Goal: Check status: Check status

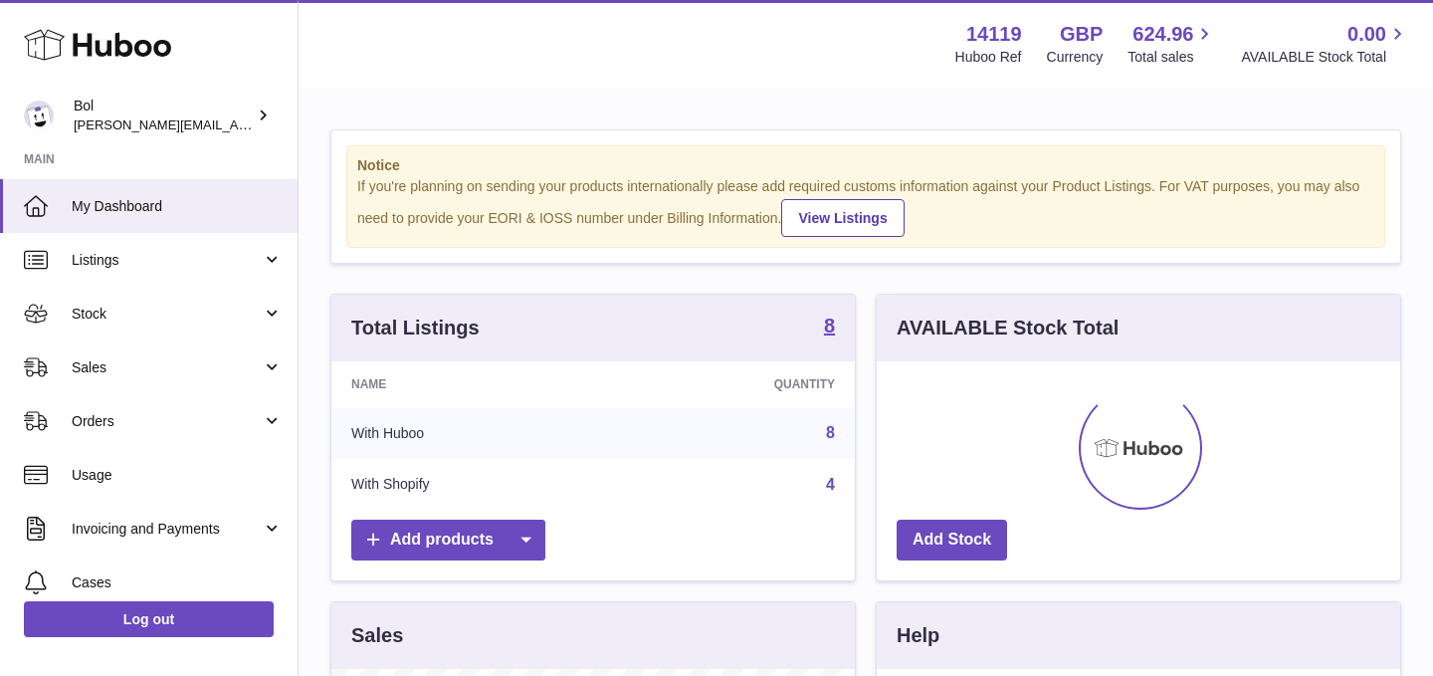
scroll to position [311, 524]
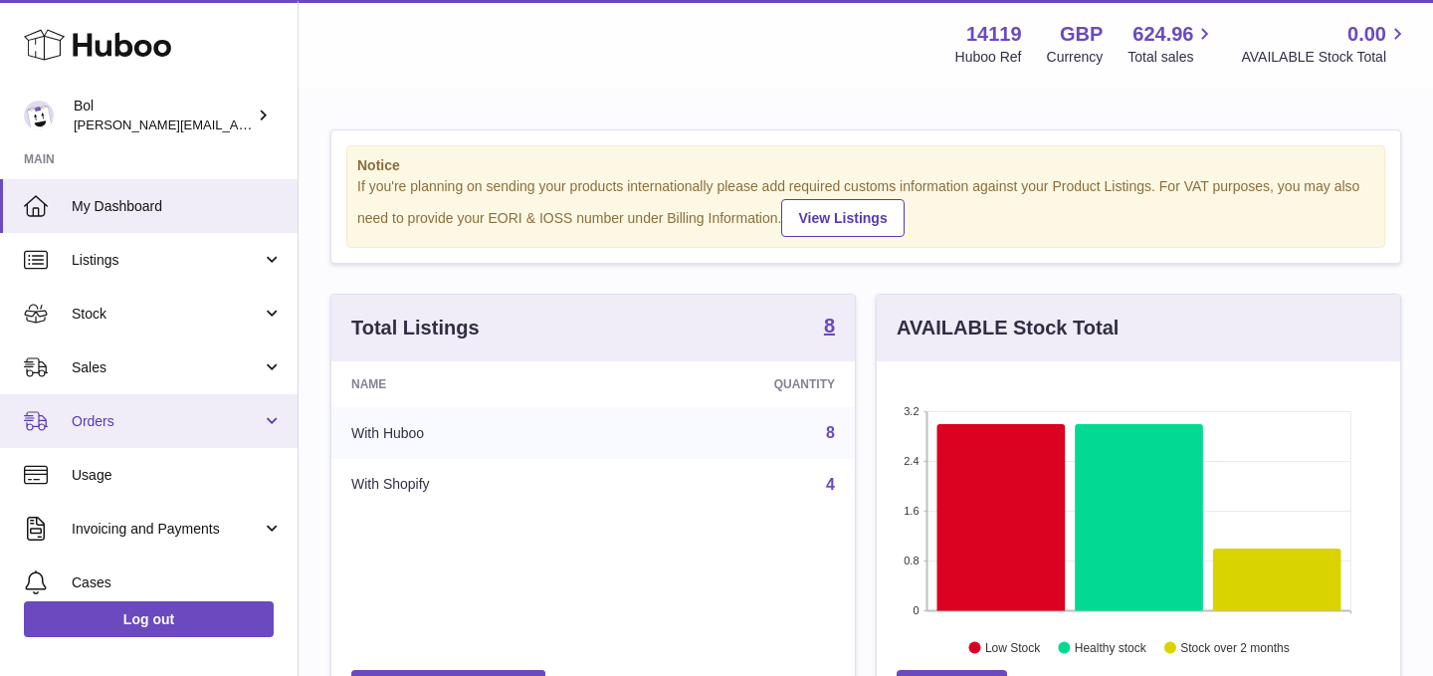
click at [148, 423] on span "Orders" at bounding box center [167, 421] width 190 height 19
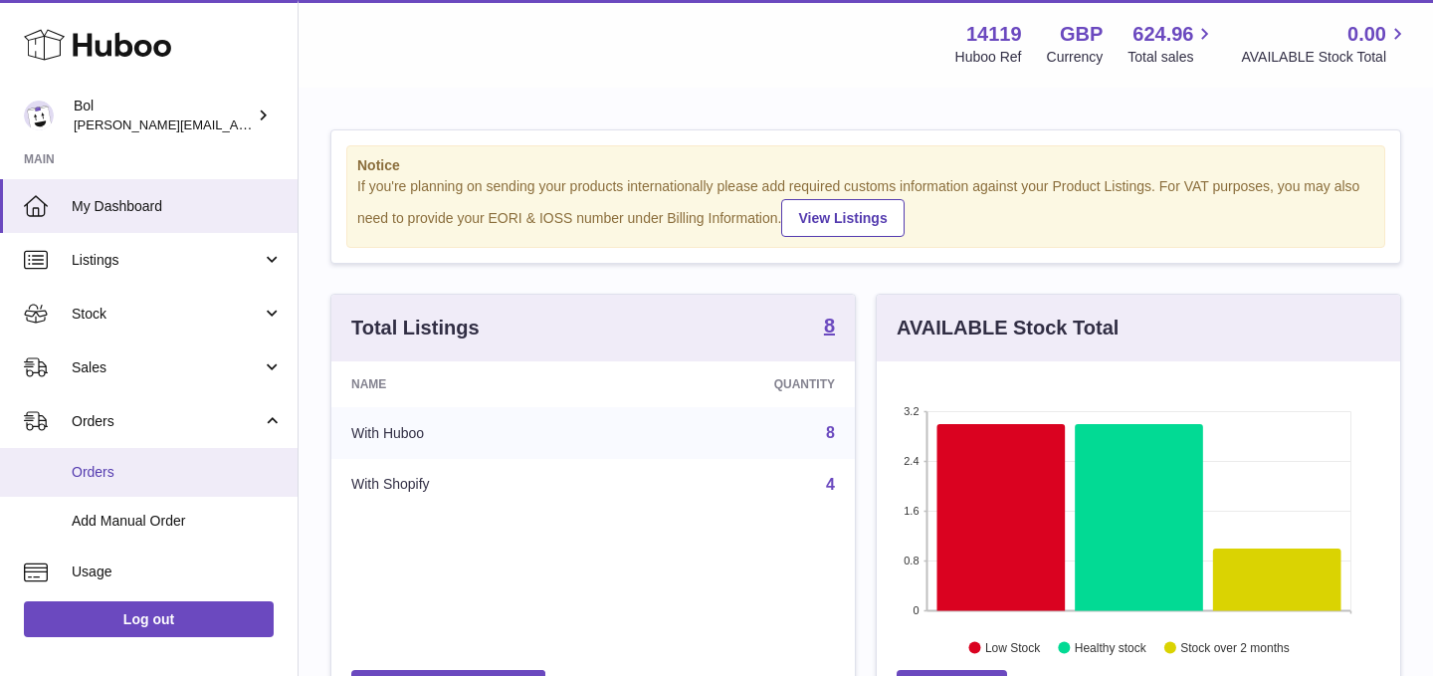
click at [109, 459] on link "Orders" at bounding box center [149, 472] width 298 height 49
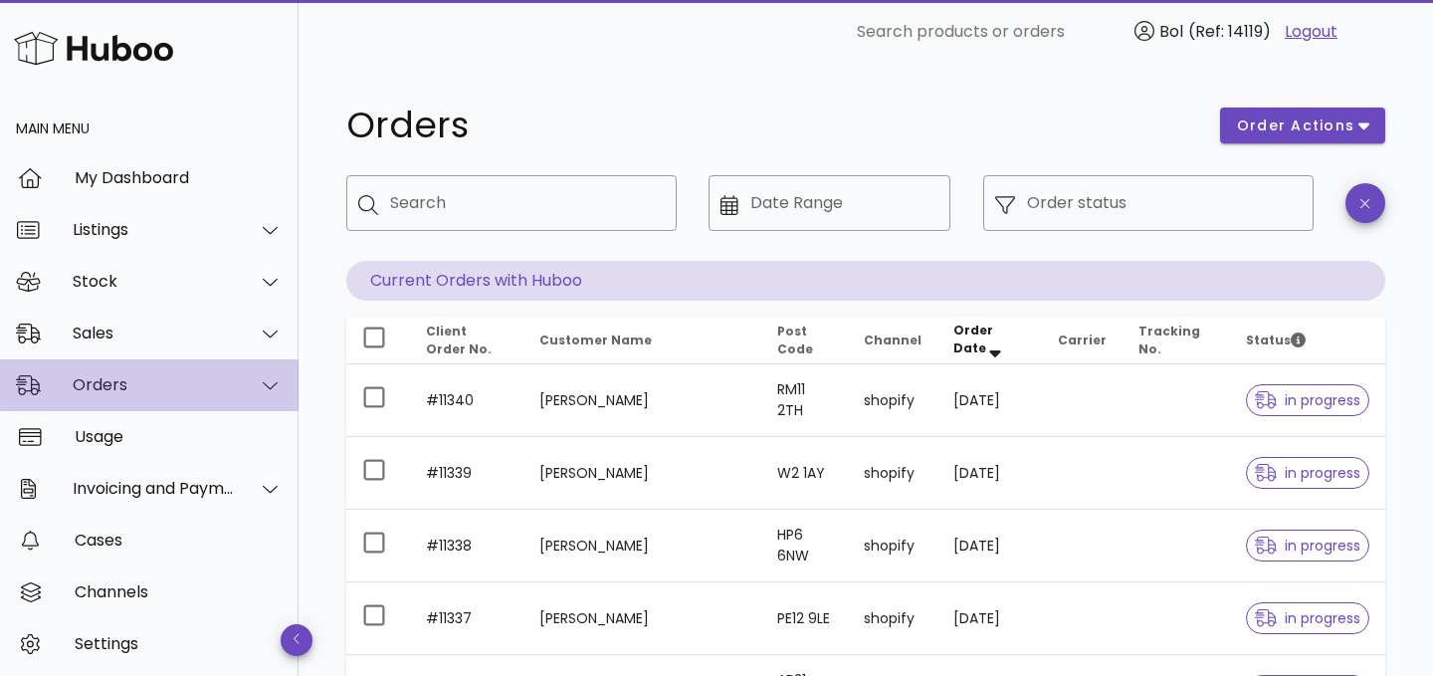
click at [148, 405] on div "Orders" at bounding box center [149, 385] width 299 height 52
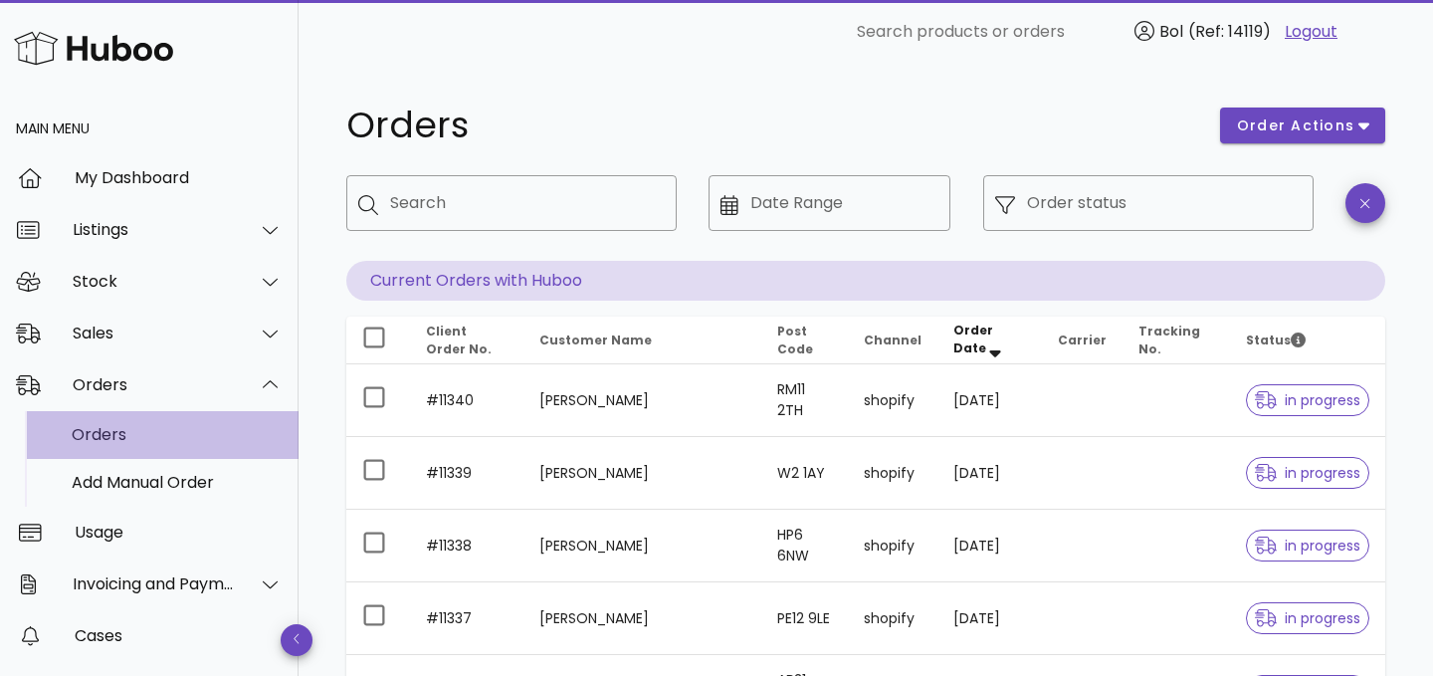
click at [109, 434] on div "Orders" at bounding box center [177, 434] width 211 height 19
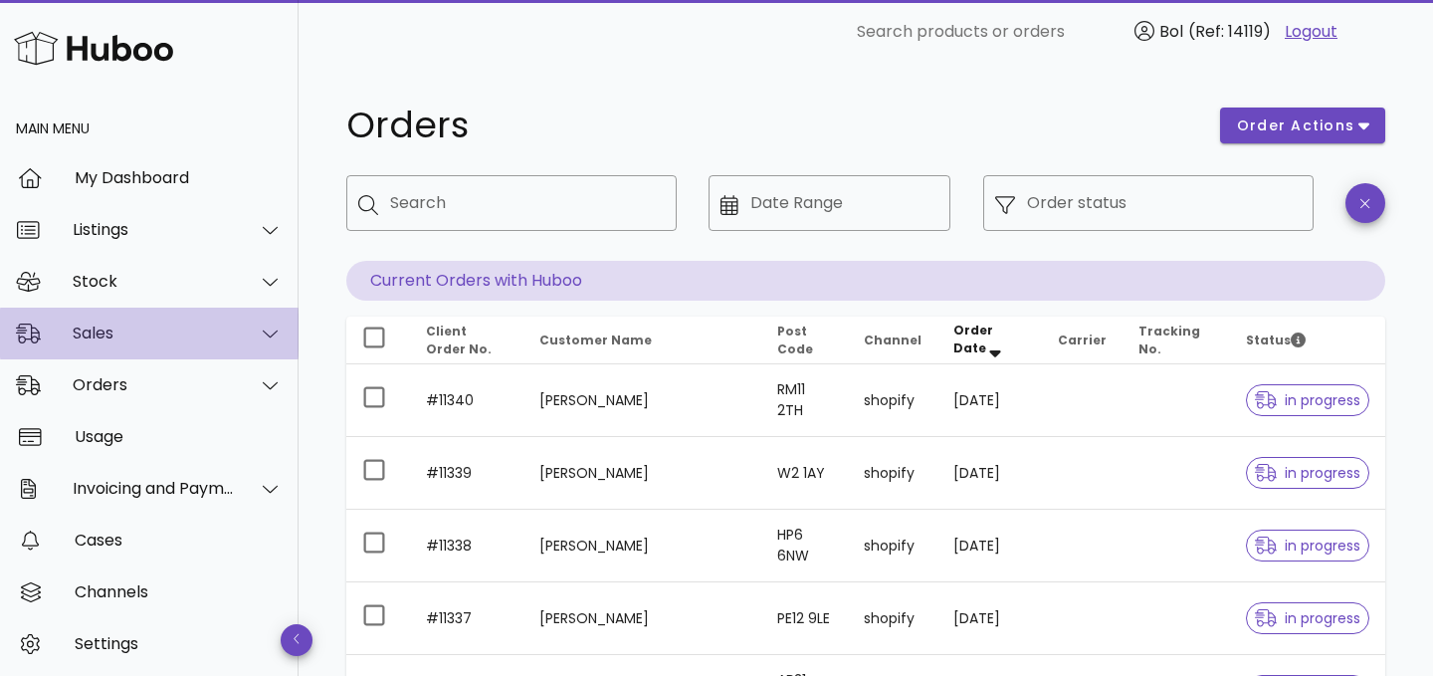
click at [122, 351] on div "Sales" at bounding box center [149, 334] width 299 height 52
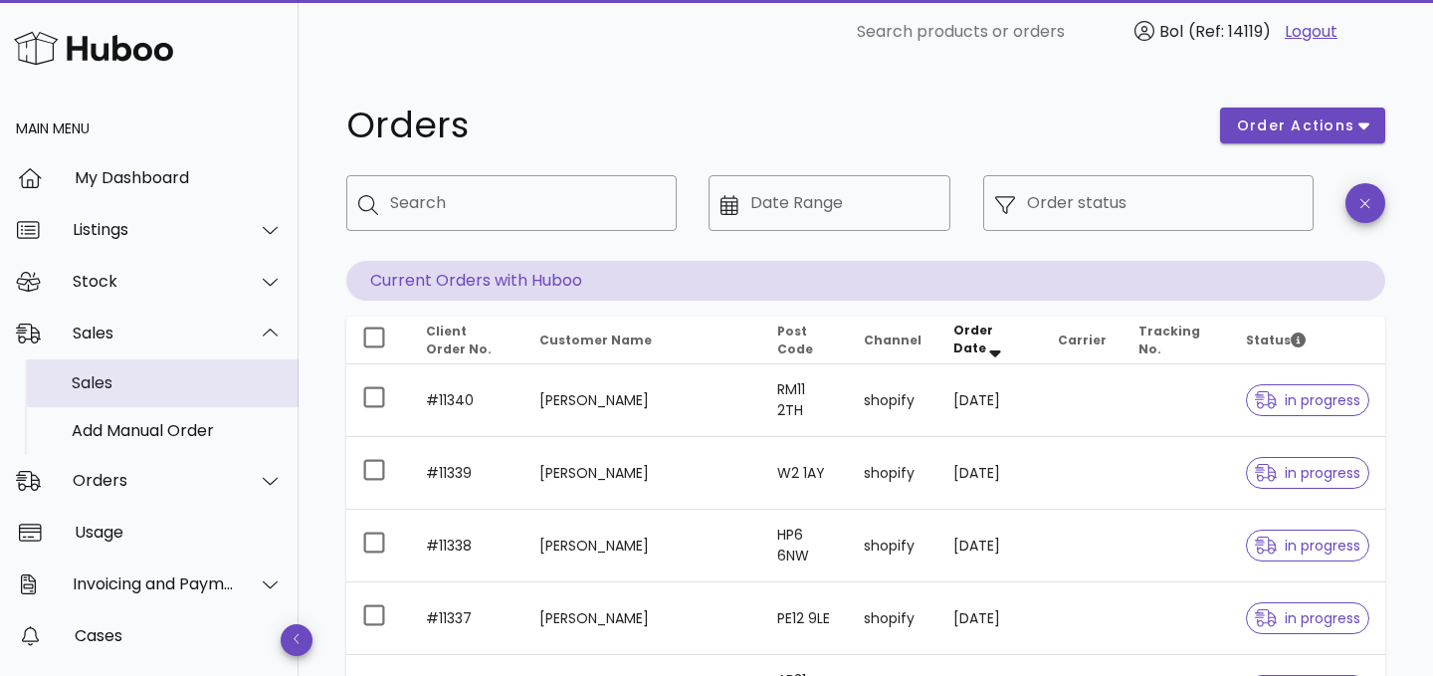
click at [126, 374] on div "Sales" at bounding box center [177, 382] width 211 height 19
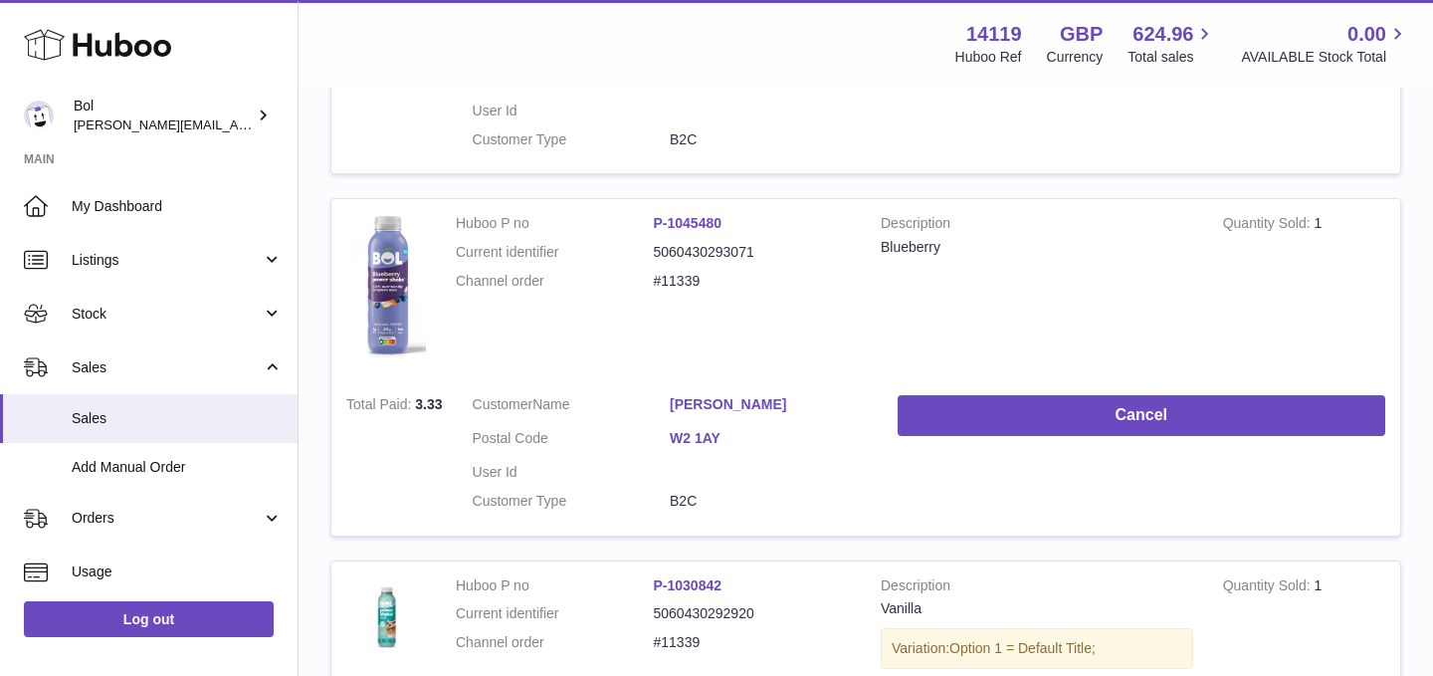
scroll to position [1257, 0]
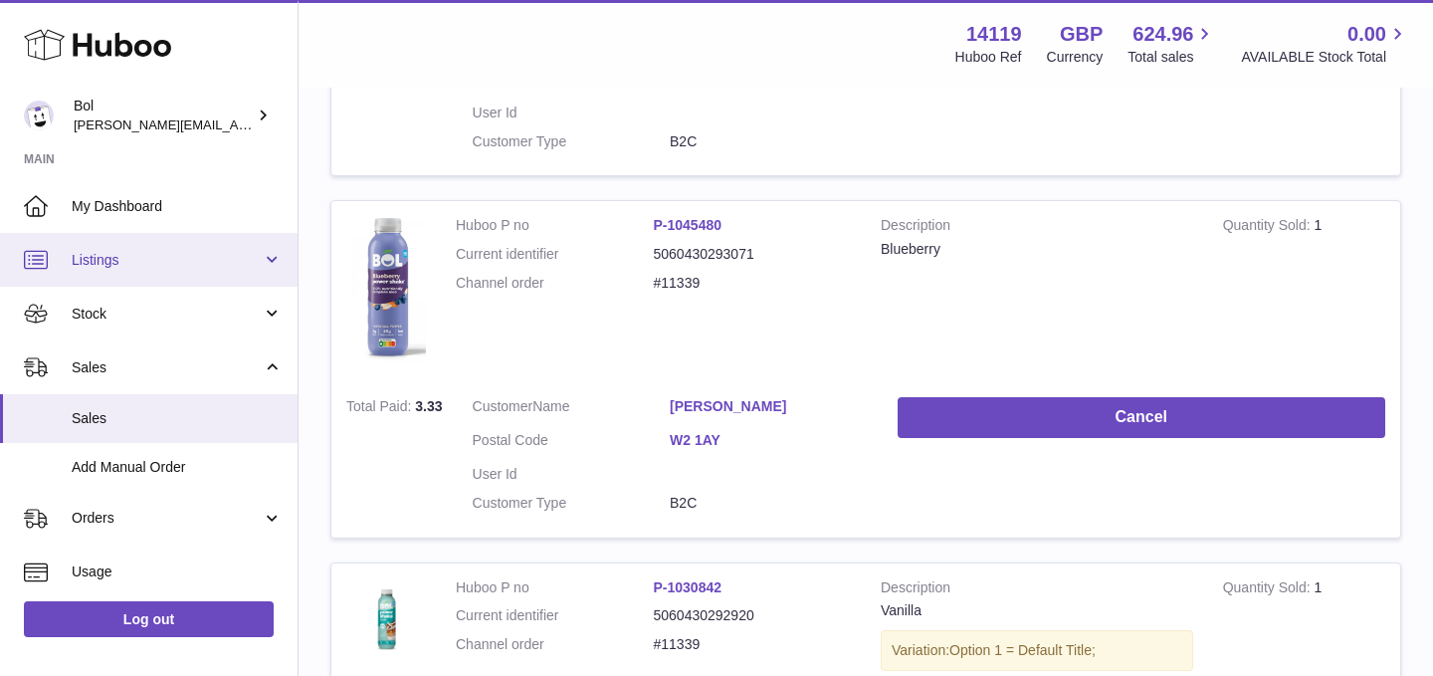
click at [187, 248] on link "Listings" at bounding box center [149, 260] width 298 height 54
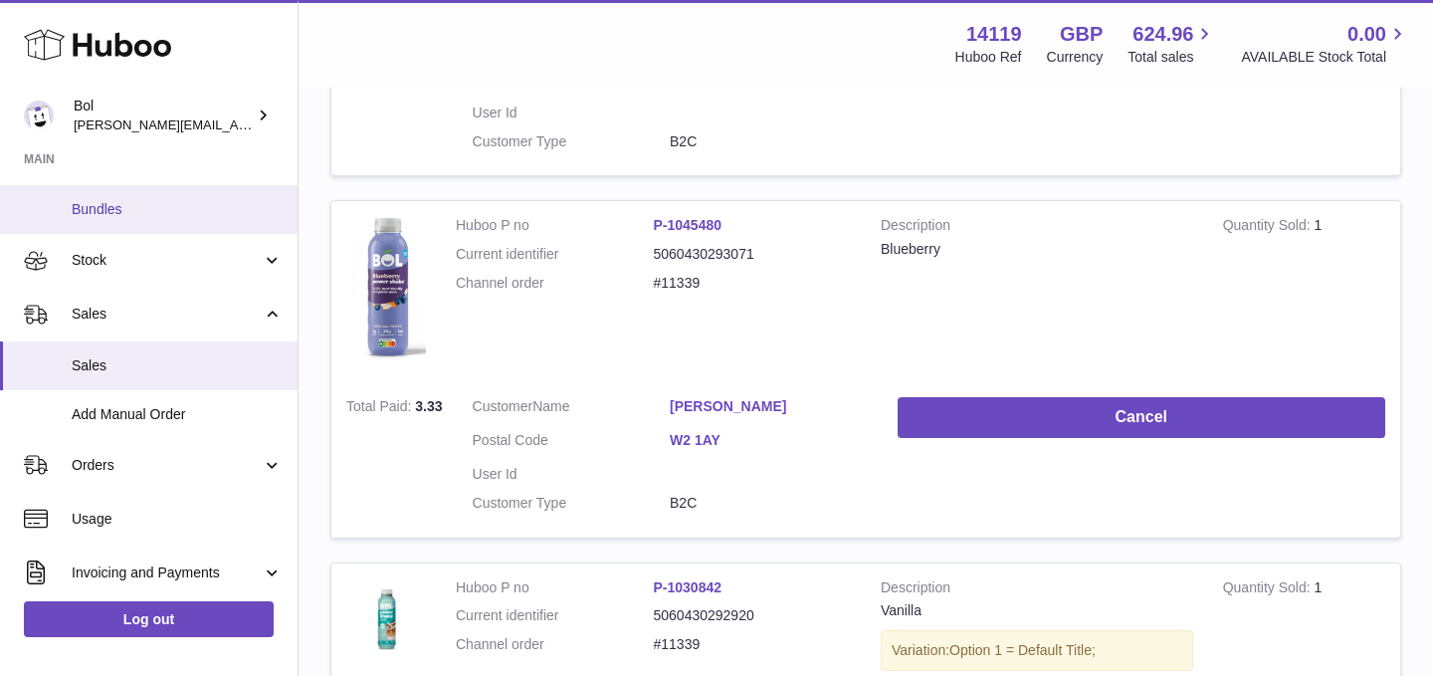
scroll to position [219, 0]
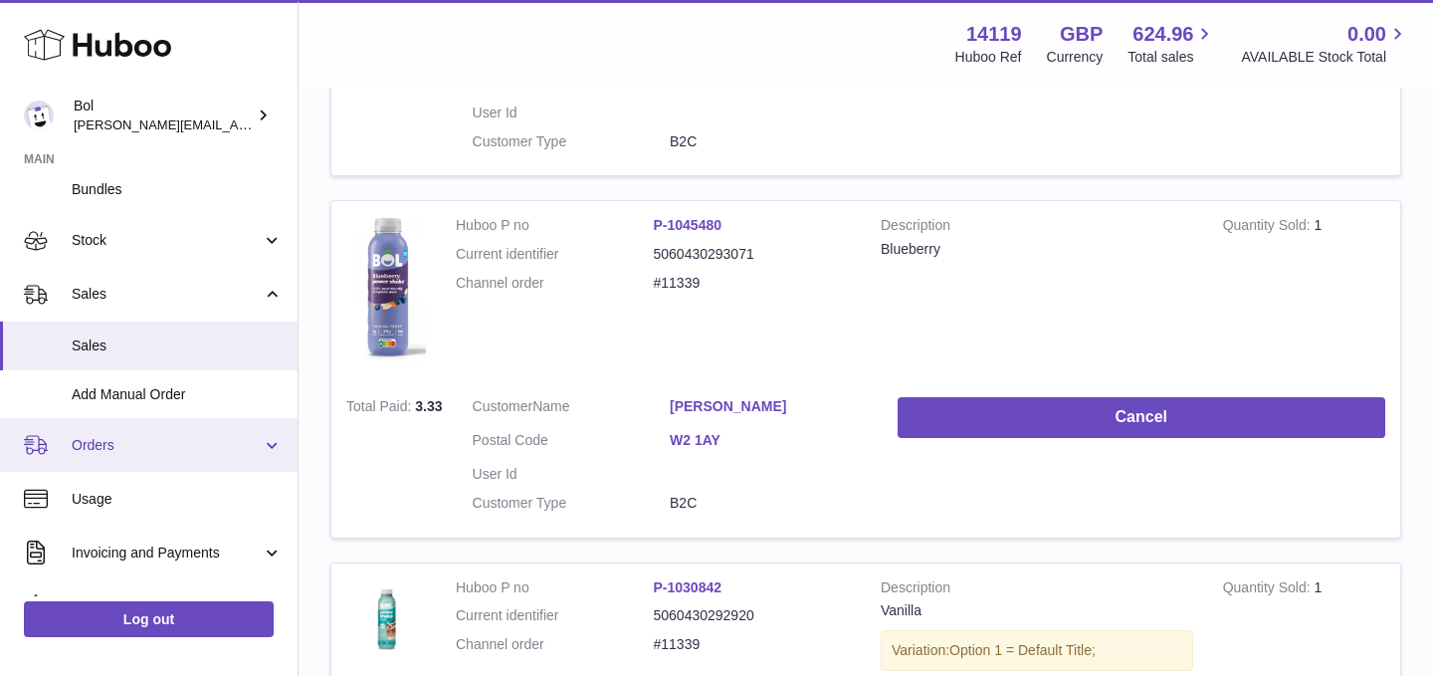
click at [158, 442] on span "Orders" at bounding box center [167, 445] width 190 height 19
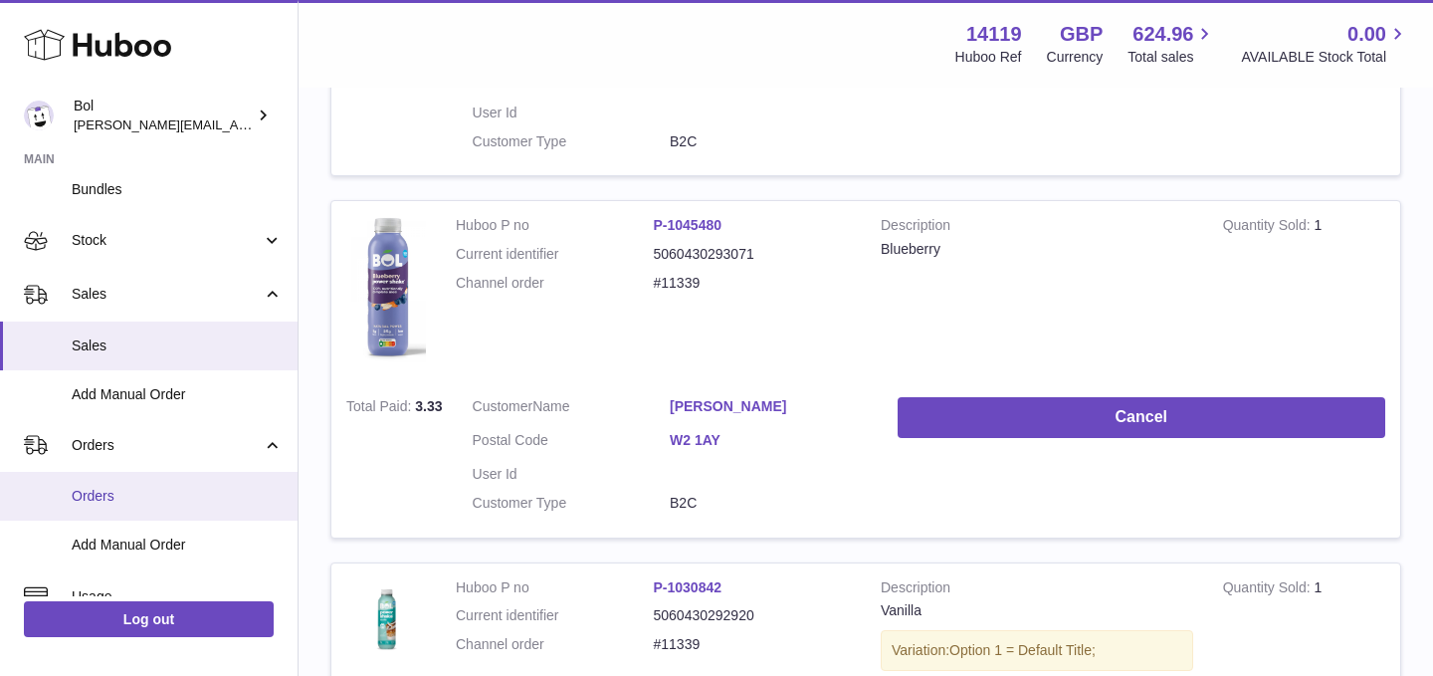
click at [122, 496] on span "Orders" at bounding box center [177, 496] width 211 height 19
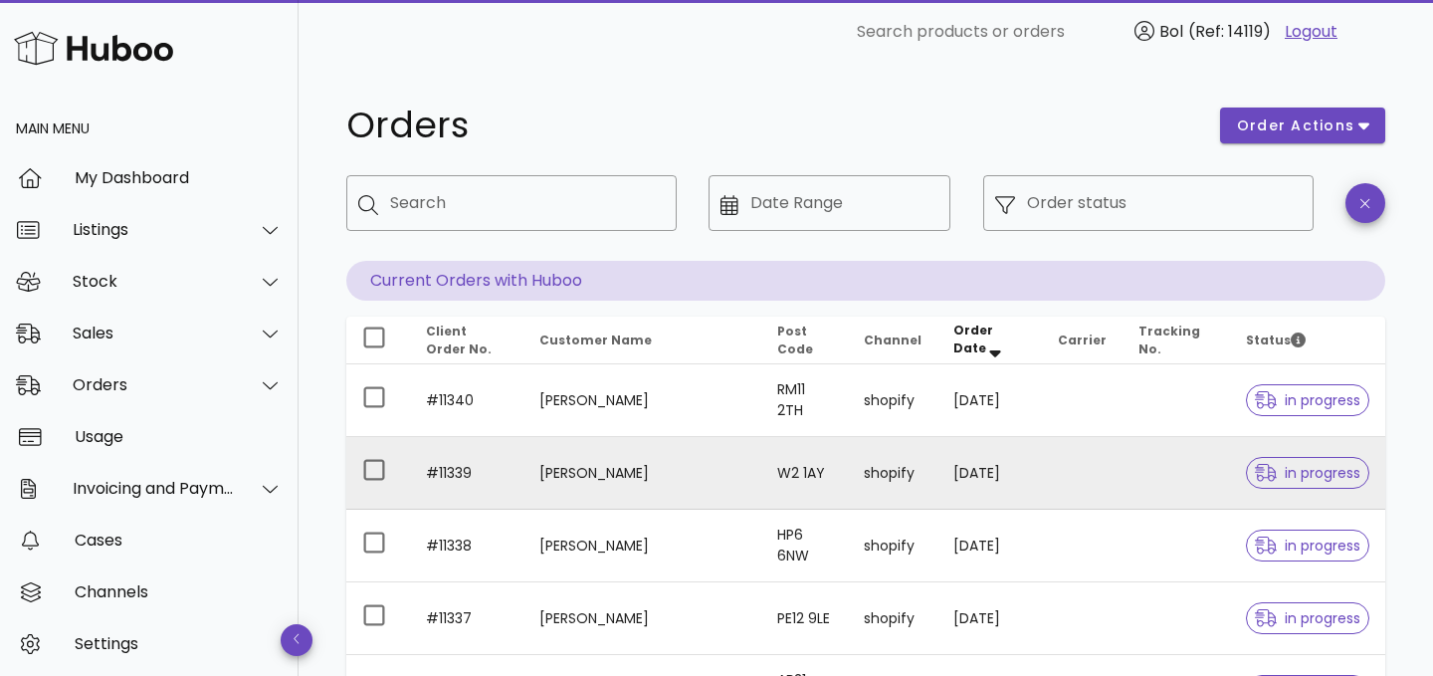
click at [624, 469] on td "[PERSON_NAME]" at bounding box center [643, 473] width 238 height 73
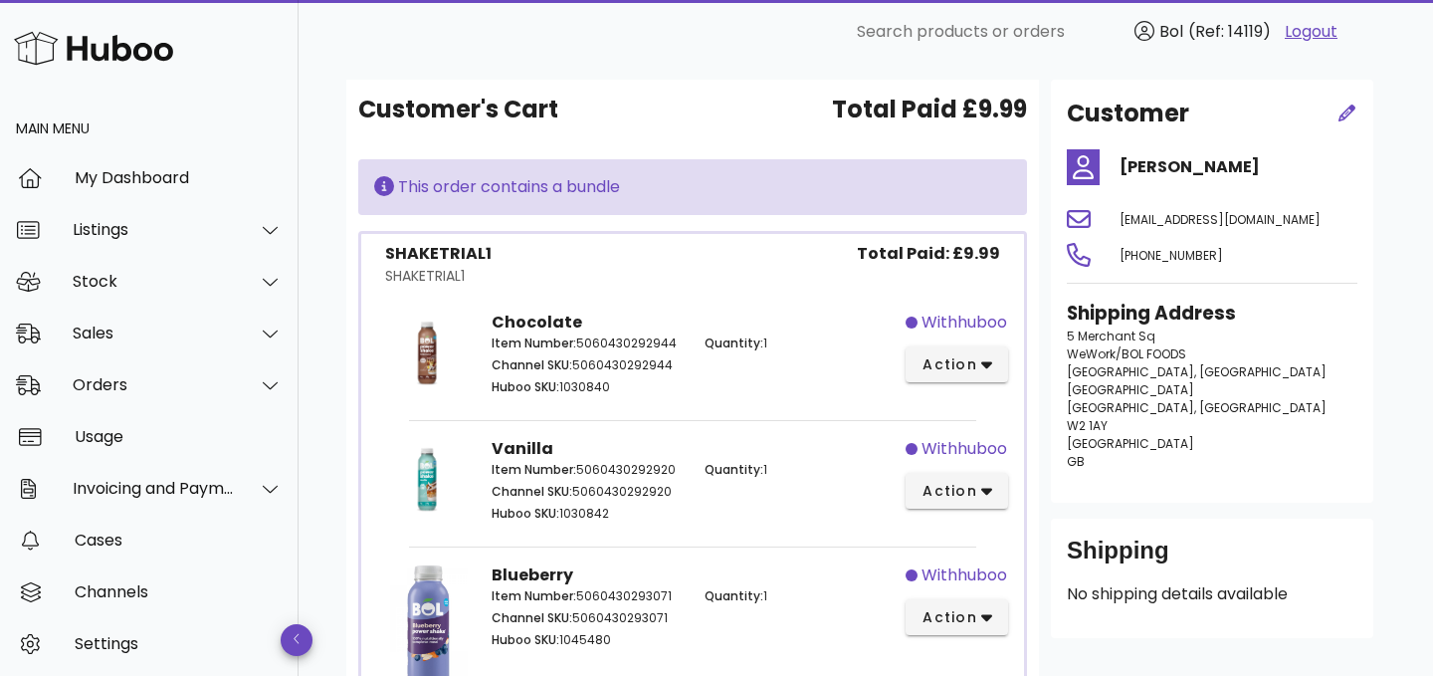
scroll to position [87, 0]
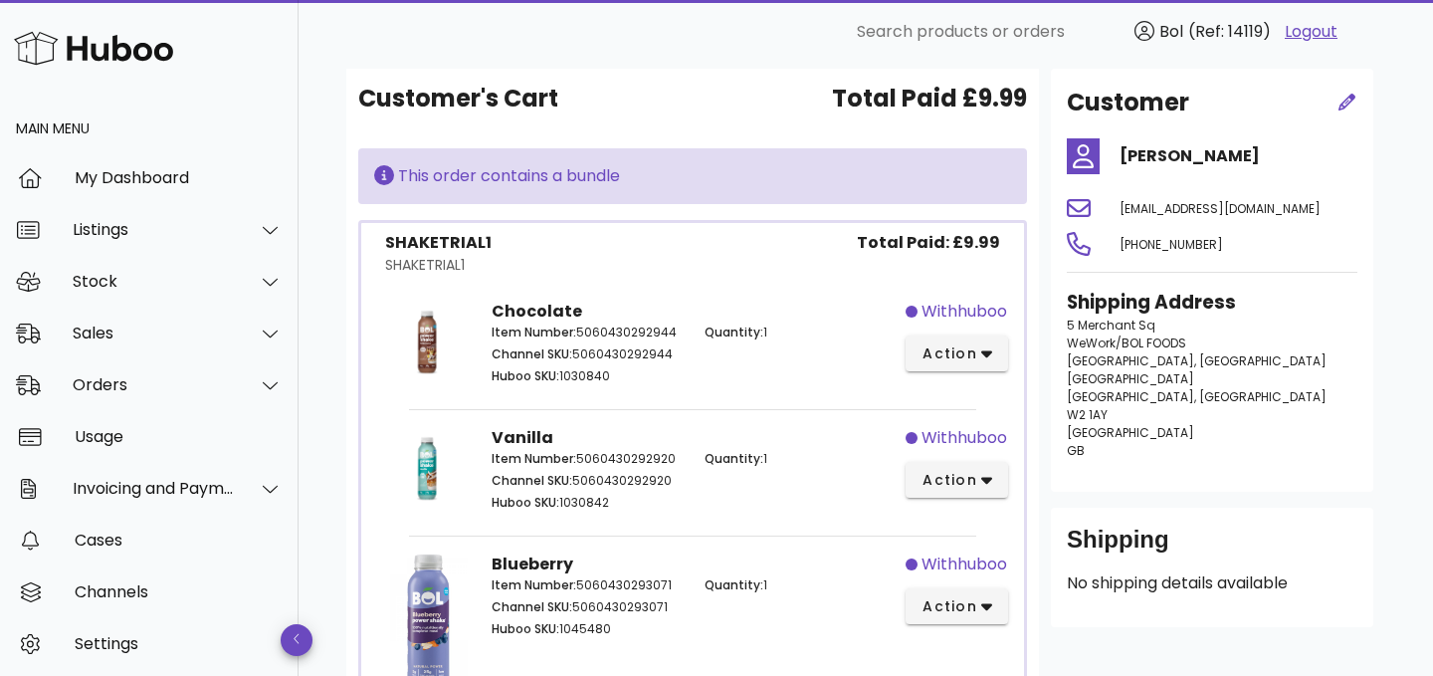
click at [382, 174] on icon at bounding box center [384, 175] width 20 height 20
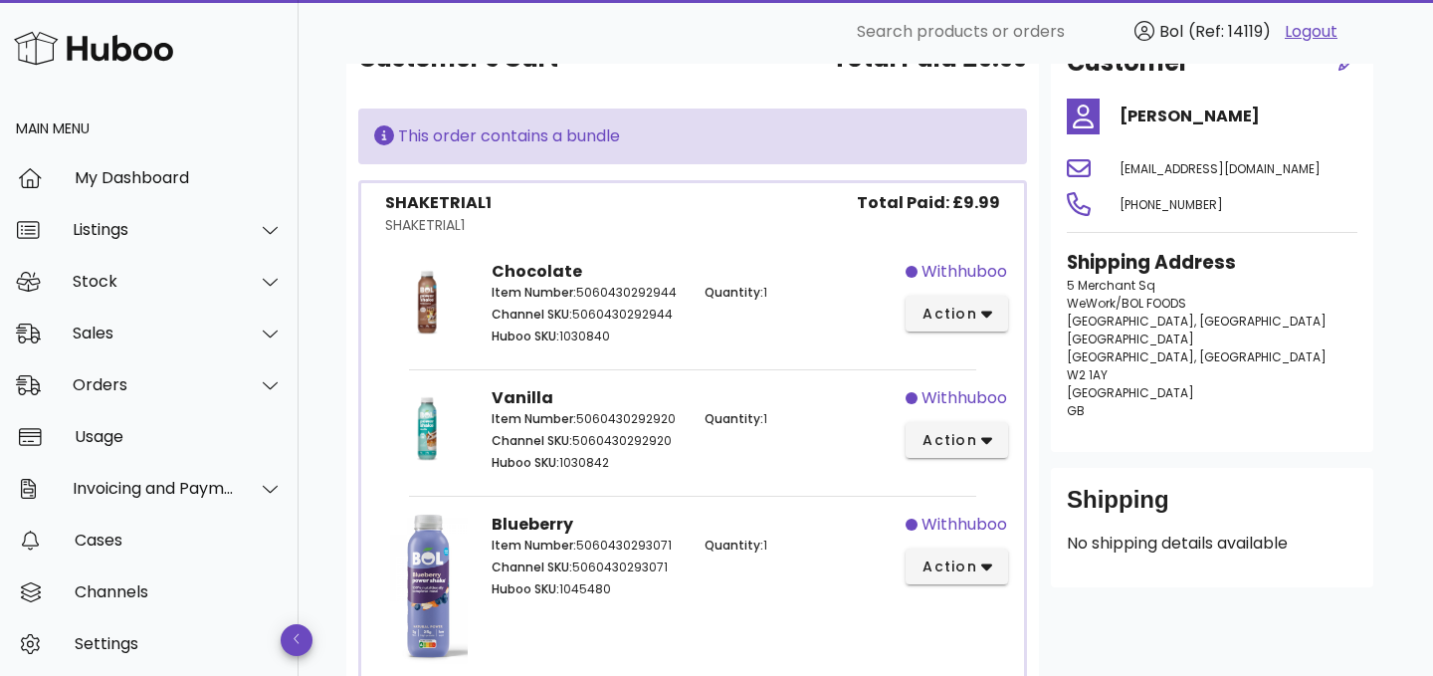
scroll to position [0, 0]
